Goal: Information Seeking & Learning: Learn about a topic

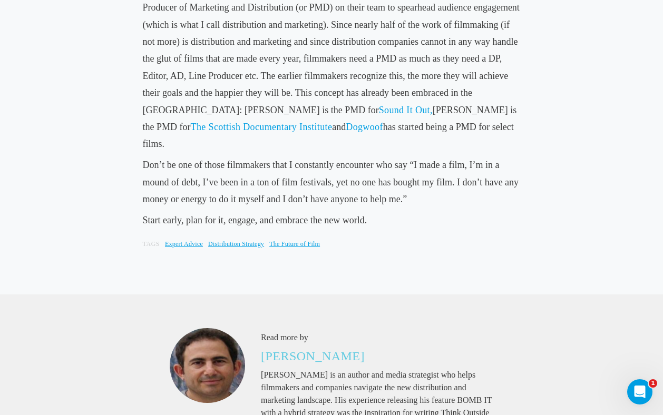
scroll to position [1272, 0]
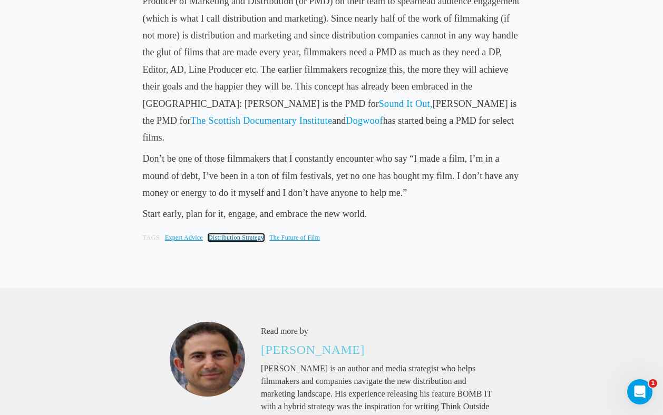
click at [223, 234] on link "Distribution Strategy" at bounding box center [236, 237] width 56 height 7
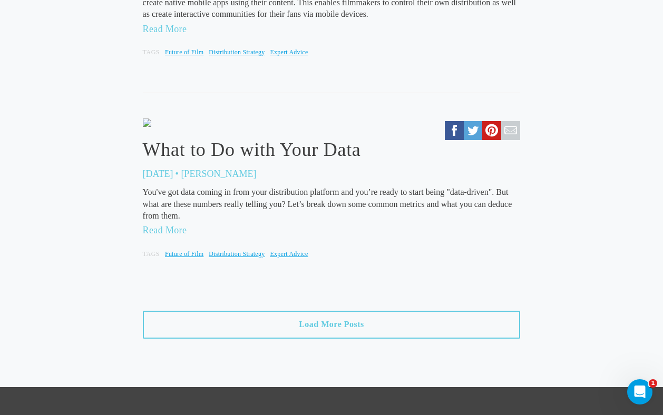
scroll to position [1032, 0]
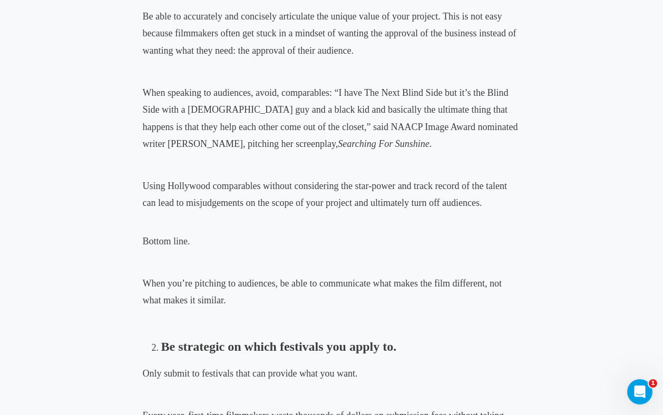
scroll to position [1150, 0]
